Goal: Task Accomplishment & Management: Manage account settings

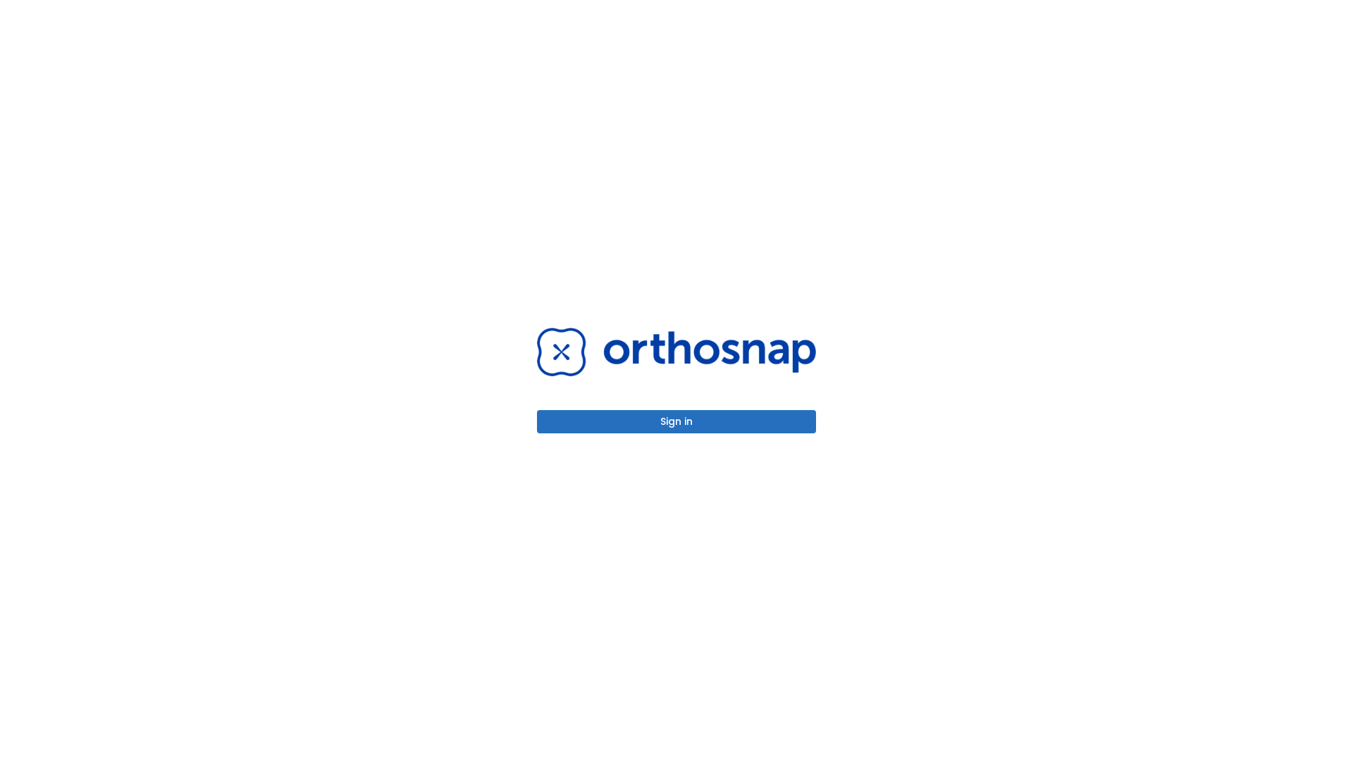
click at [677, 421] on button "Sign in" at bounding box center [676, 421] width 279 height 23
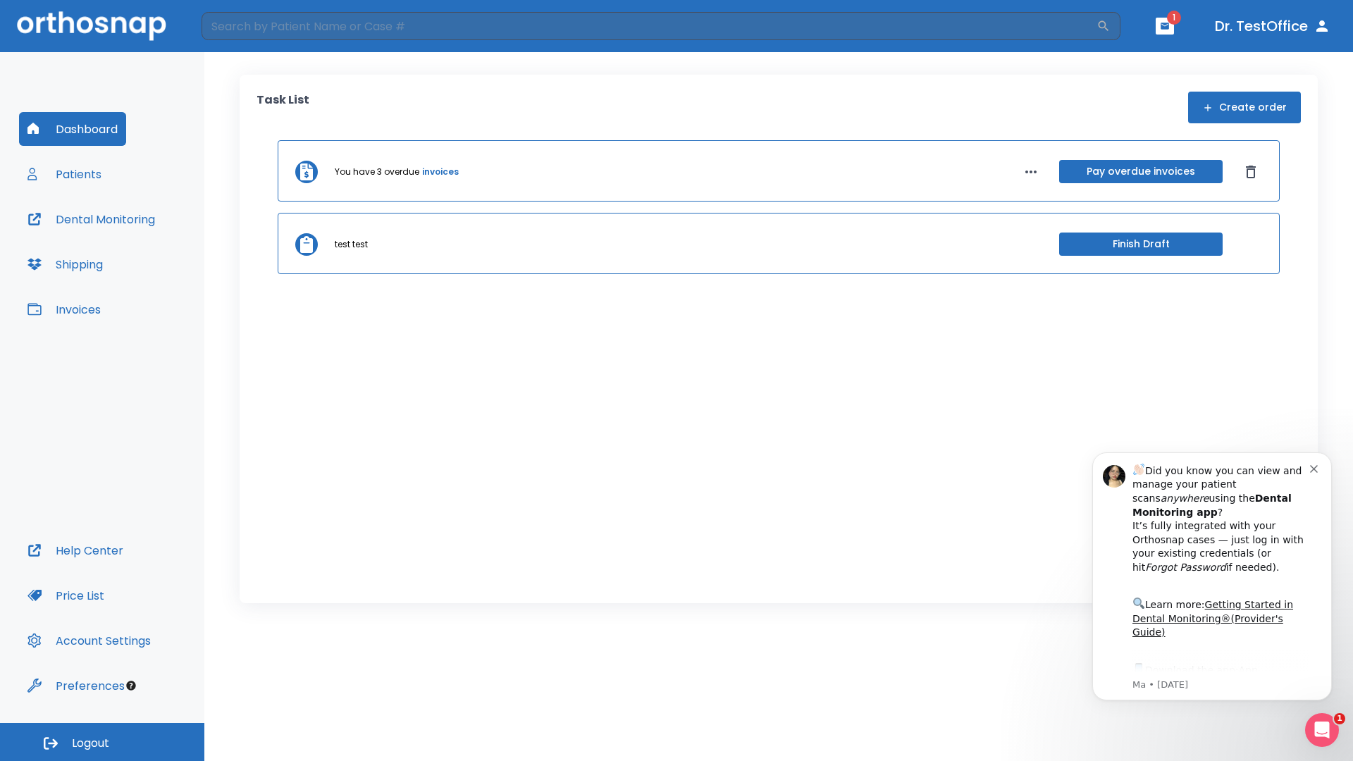
click at [102, 742] on span "Logout" at bounding box center [90, 744] width 37 height 16
